Goal: Task Accomplishment & Management: Manage account settings

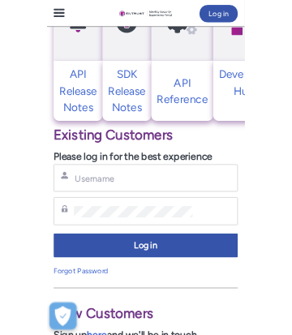
scroll to position [706, 0]
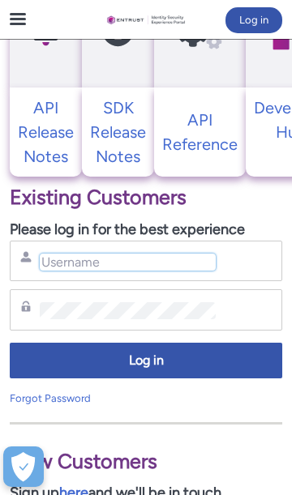
click at [157, 254] on input "Username" at bounding box center [128, 262] width 176 height 17
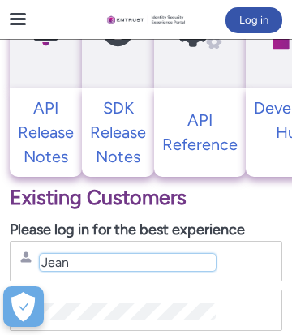
type input "Jea"
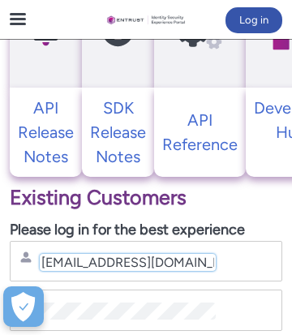
scroll to position [0, 11]
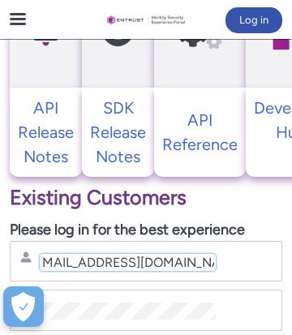
type input "[EMAIL_ADDRESS][DOMAIN_NAME]"
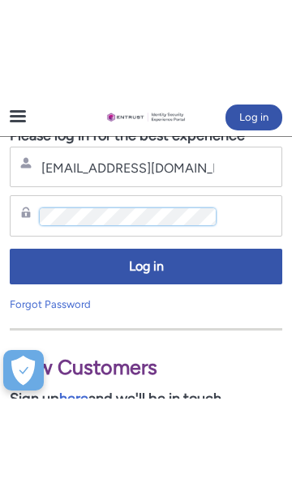
scroll to position [899, 0]
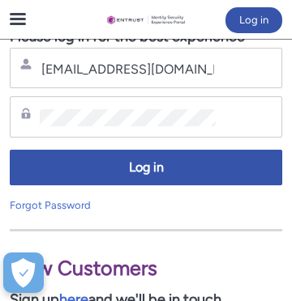
click at [73, 207] on link "Forgot Password" at bounding box center [50, 205] width 81 height 12
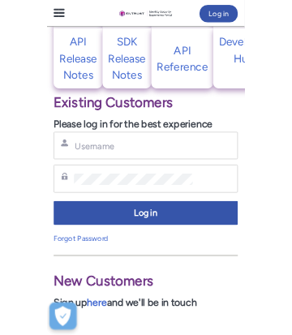
scroll to position [766, 0]
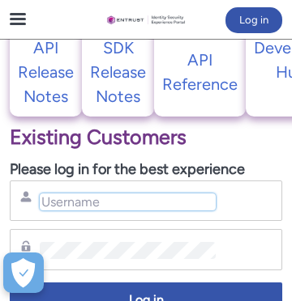
click at [144, 197] on input "Username" at bounding box center [128, 202] width 176 height 17
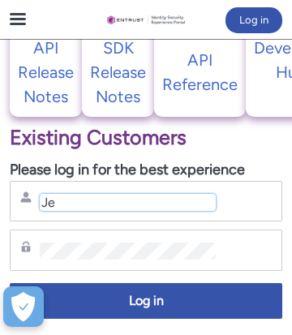
type input "Jea"
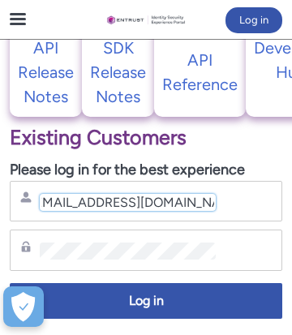
scroll to position [0, 0]
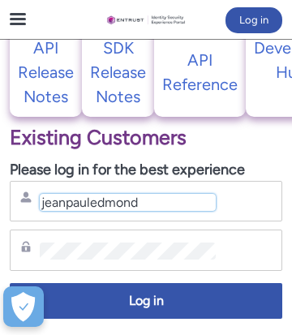
click at [75, 208] on input "jeanpauledmond" at bounding box center [128, 202] width 176 height 17
click at [72, 204] on input "jeanpauledmond" at bounding box center [128, 202] width 176 height 17
click at [61, 206] on input "jeanpauledmond" at bounding box center [128, 202] width 176 height 17
click at [68, 205] on input "jeanpauledmond" at bounding box center [128, 202] width 176 height 17
click at [96, 206] on input "jean pauledmond" at bounding box center [128, 202] width 176 height 17
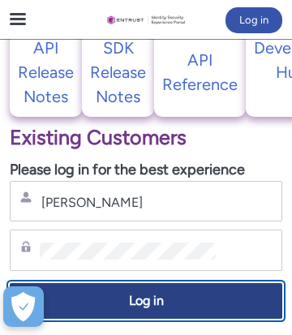
click at [207, 301] on span "Log in" at bounding box center [145, 301] width 251 height 19
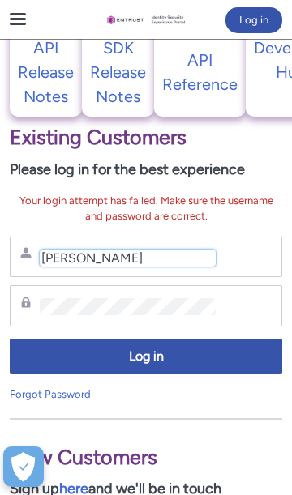
click at [181, 254] on input "jean paul edmond" at bounding box center [128, 258] width 176 height 17
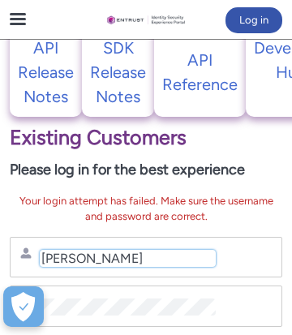
click at [92, 259] on input "jean paul EDMOND" at bounding box center [128, 258] width 176 height 17
click at [131, 256] on input "EDMOND" at bounding box center [128, 258] width 176 height 17
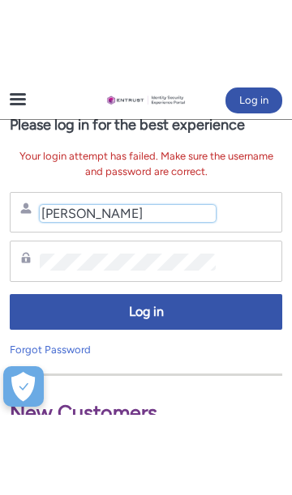
scroll to position [891, 0]
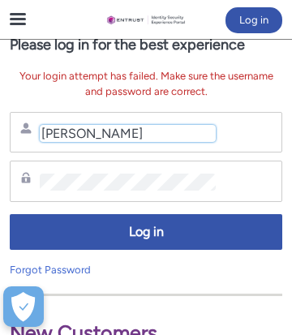
type input "EDMOND JEAN PAUL"
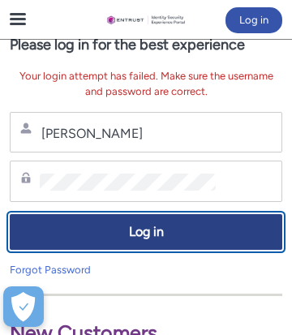
click at [213, 237] on span "Log in" at bounding box center [145, 232] width 251 height 19
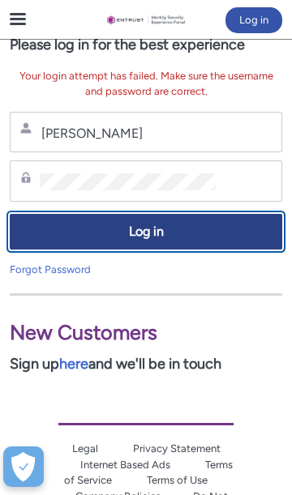
click at [237, 225] on span "Log in" at bounding box center [145, 232] width 251 height 19
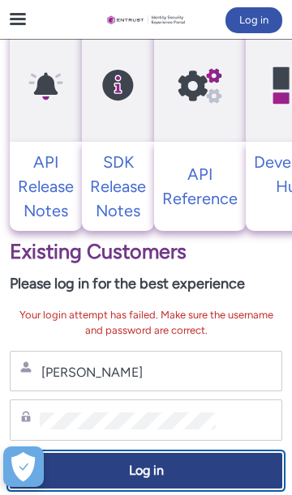
scroll to position [652, 0]
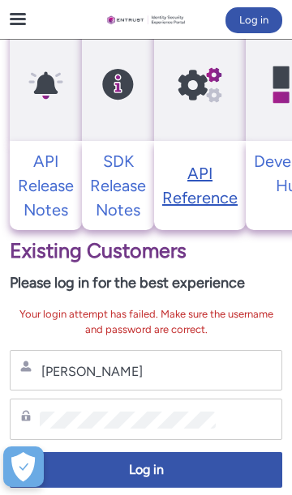
click at [213, 188] on p "API Reference" at bounding box center [199, 185] width 75 height 49
